Goal: Transaction & Acquisition: Subscribe to service/newsletter

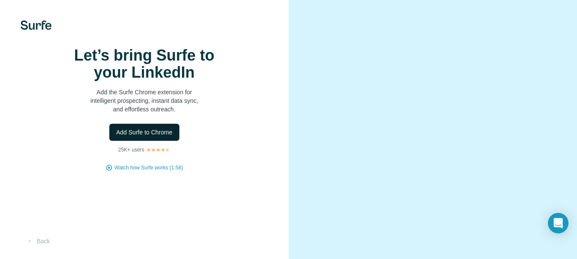
click at [152, 137] on span "Add Surfe to Chrome" at bounding box center [144, 132] width 56 height 9
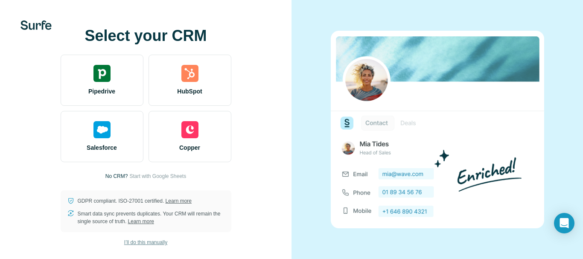
click at [149, 243] on span "I’ll do this manually" at bounding box center [145, 243] width 43 height 8
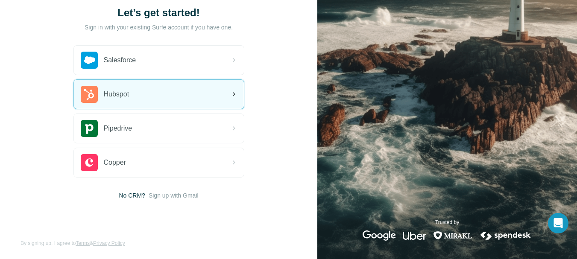
scroll to position [58, 0]
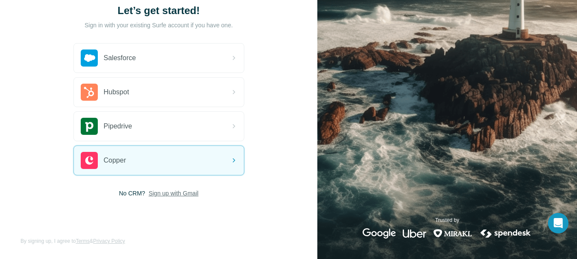
click at [182, 192] on span "Sign up with Gmail" at bounding box center [174, 193] width 50 height 9
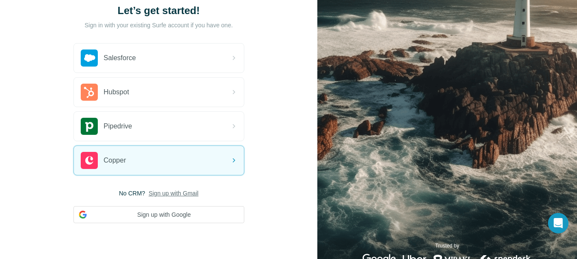
click at [182, 192] on span "Sign up with Gmail" at bounding box center [174, 193] width 50 height 9
click at [167, 219] on button "Sign up with Google" at bounding box center [158, 214] width 171 height 17
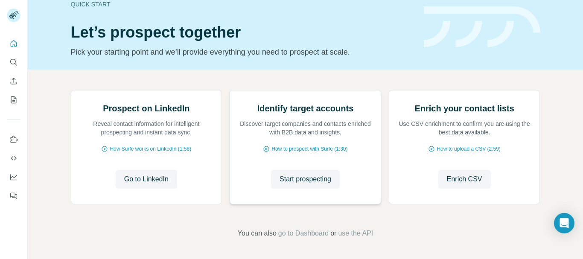
scroll to position [100, 0]
click at [16, 57] on button "Search" at bounding box center [14, 62] width 14 height 15
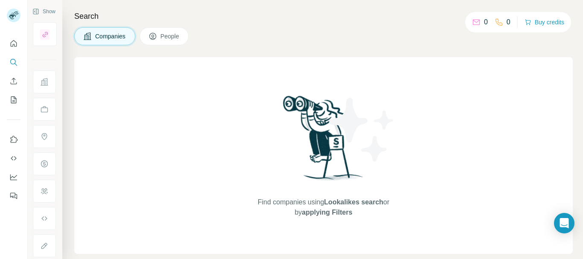
click at [153, 182] on div "Find companies using Lookalikes search or by applying Filters" at bounding box center [323, 155] width 499 height 197
click at [13, 47] on icon "Quick start" at bounding box center [13, 43] width 9 height 9
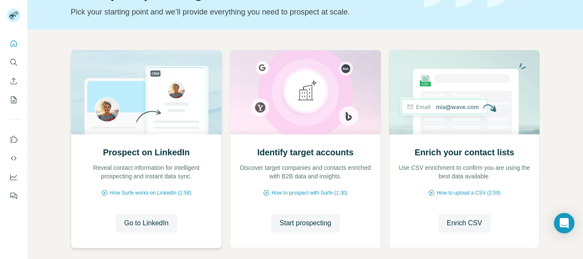
scroll to position [56, 0]
click at [127, 220] on span "Go to LinkedIn" at bounding box center [146, 223] width 44 height 10
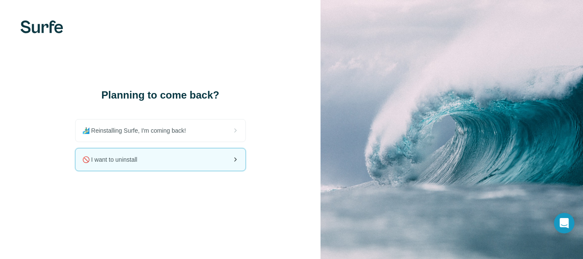
click at [139, 164] on div "🚫 I want to uninstall" at bounding box center [161, 160] width 170 height 22
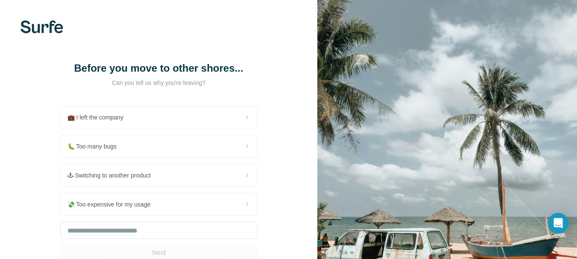
click at [139, 164] on div "🕹 Switching to another product" at bounding box center [158, 175] width 197 height 23
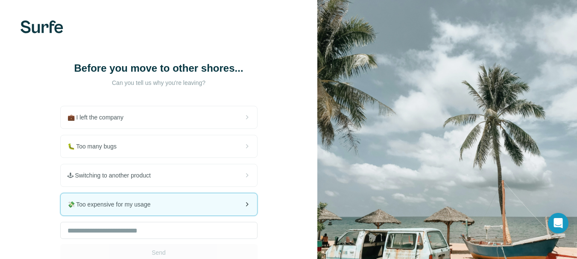
click at [106, 205] on span "💸 Too expensive for my usage" at bounding box center [112, 204] width 90 height 9
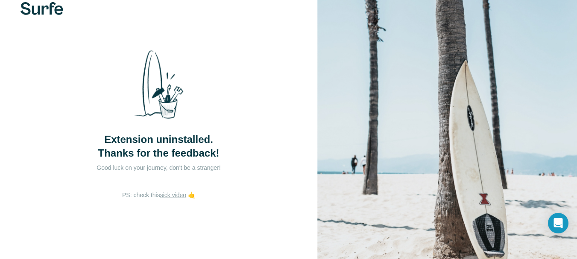
scroll to position [20, 0]
